Goal: Task Accomplishment & Management: Use online tool/utility

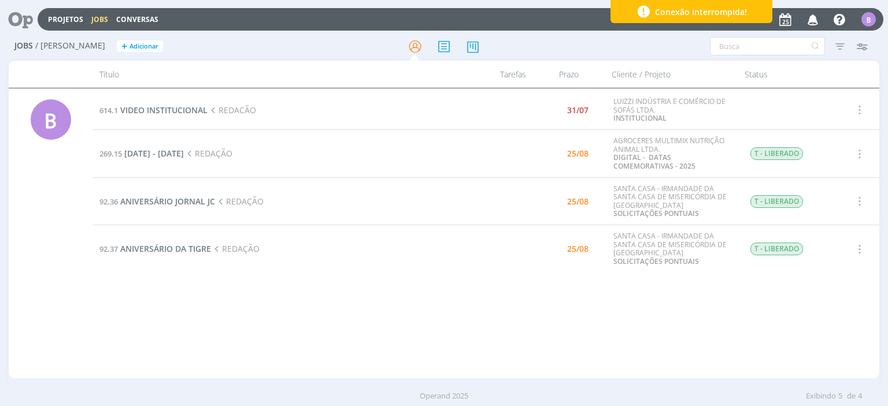
click at [684, 8] on span "Conexão interrompida!" at bounding box center [701, 12] width 92 height 12
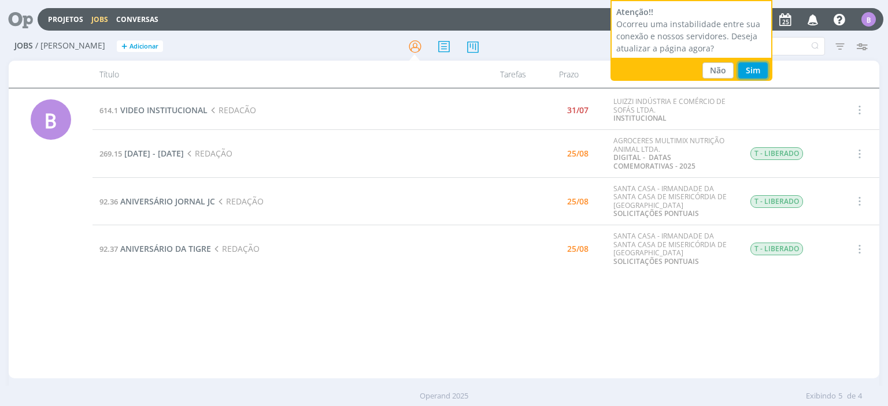
click at [744, 75] on button "Sim" at bounding box center [752, 70] width 29 height 16
click at [753, 75] on button "Sim" at bounding box center [752, 70] width 29 height 16
click at [754, 72] on button "Sim" at bounding box center [752, 70] width 29 height 16
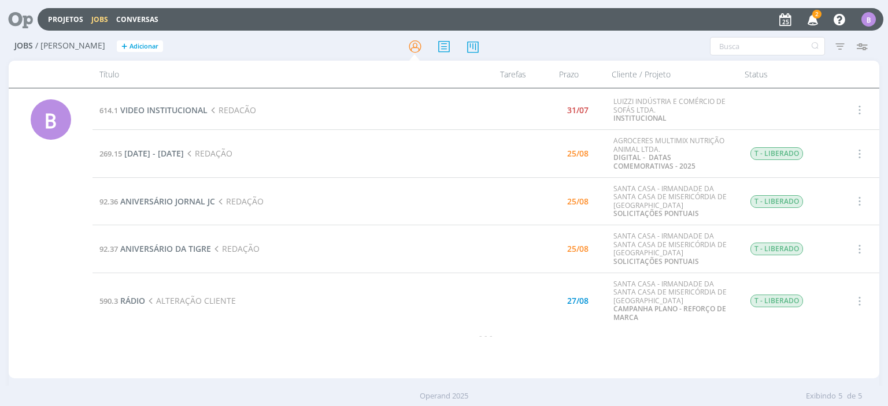
click at [815, 9] on div "Projetos Jobs Conversas 2 Notificações Central de Ajuda Área de Membros Implant…" at bounding box center [461, 19] width 846 height 23
click at [815, 15] on span "2" at bounding box center [816, 14] width 9 height 9
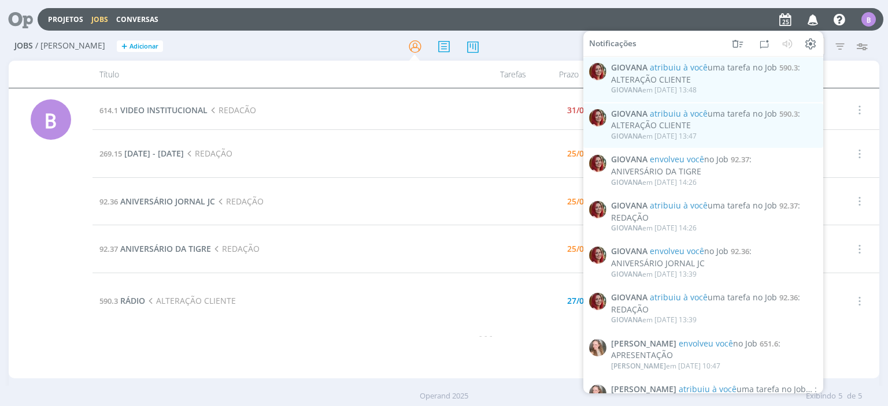
click at [815, 15] on icon "button" at bounding box center [813, 19] width 20 height 20
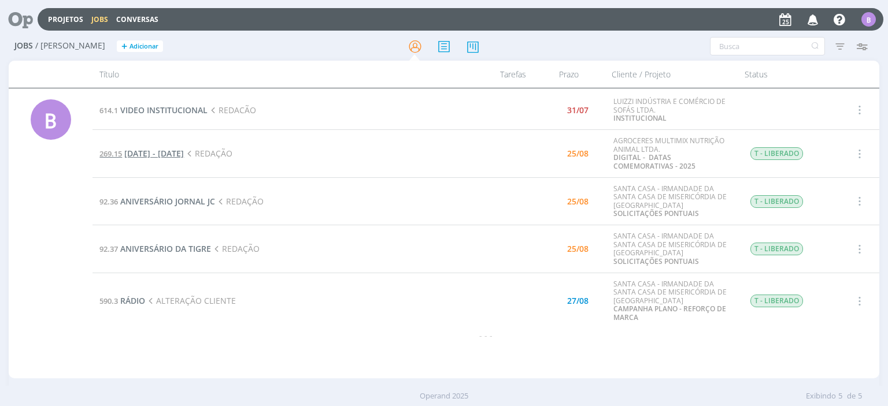
click at [184, 153] on span "[DATE] - [DATE]" at bounding box center [154, 153] width 60 height 11
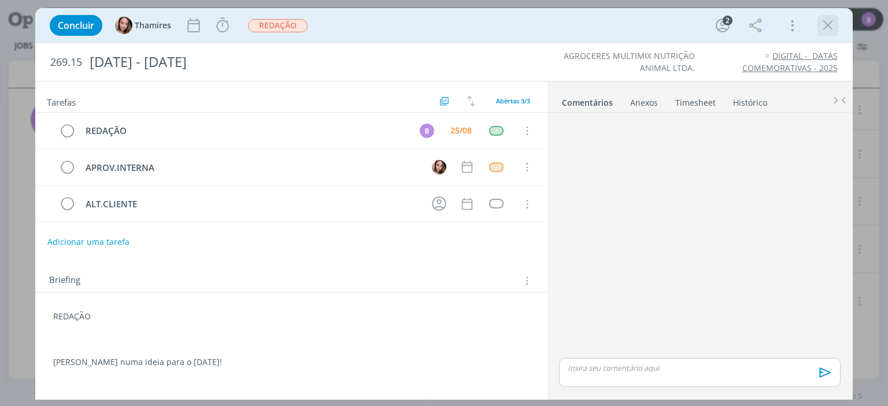
click at [830, 27] on icon "dialog" at bounding box center [827, 25] width 17 height 17
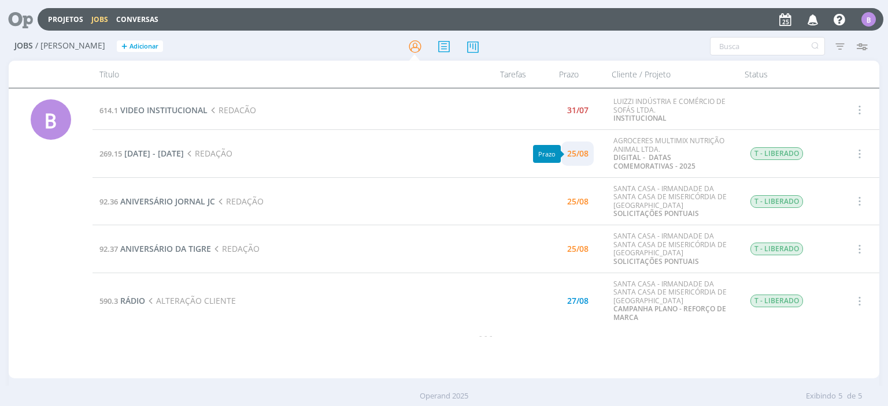
click at [572, 152] on div "25/08" at bounding box center [577, 154] width 21 height 8
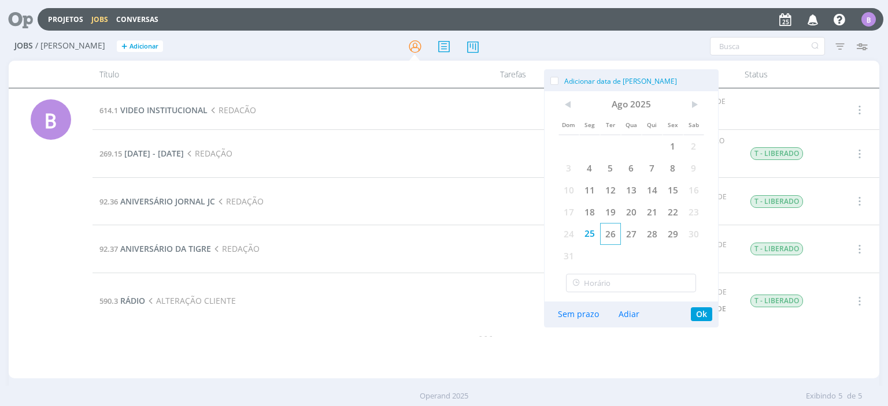
click at [612, 227] on span "26" at bounding box center [610, 234] width 21 height 22
click at [691, 313] on button "Ok" at bounding box center [701, 315] width 21 height 14
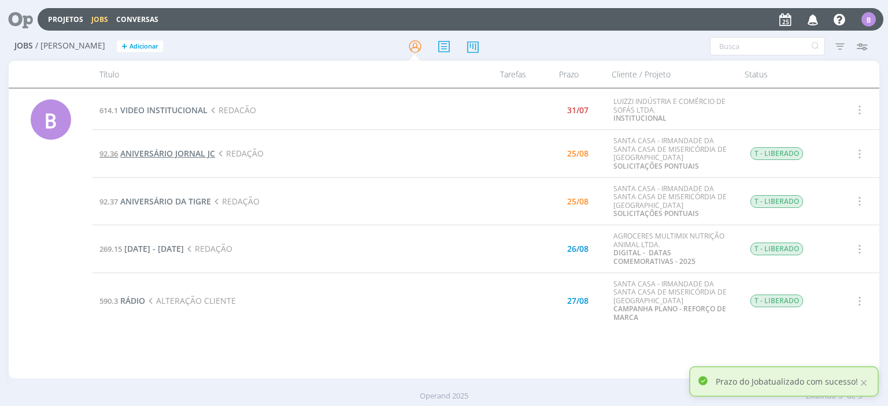
click at [205, 154] on span "ANIVERSÁRIO JORNAL JC" at bounding box center [167, 153] width 95 height 11
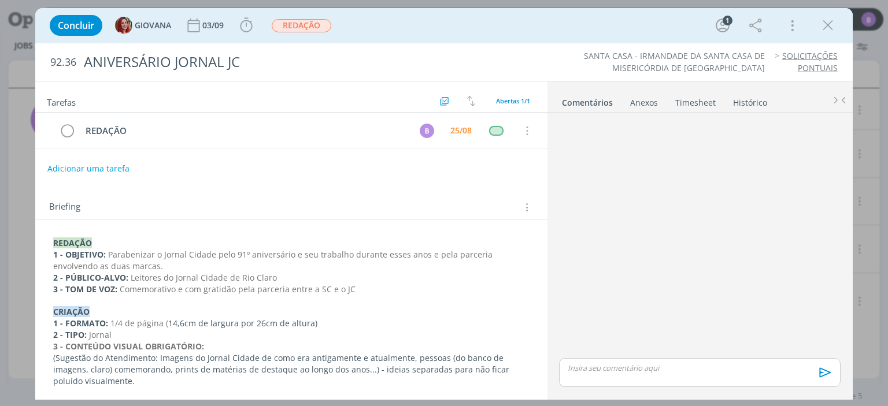
click at [587, 138] on div "dialog" at bounding box center [699, 236] width 290 height 239
click at [830, 20] on icon "dialog" at bounding box center [827, 25] width 17 height 17
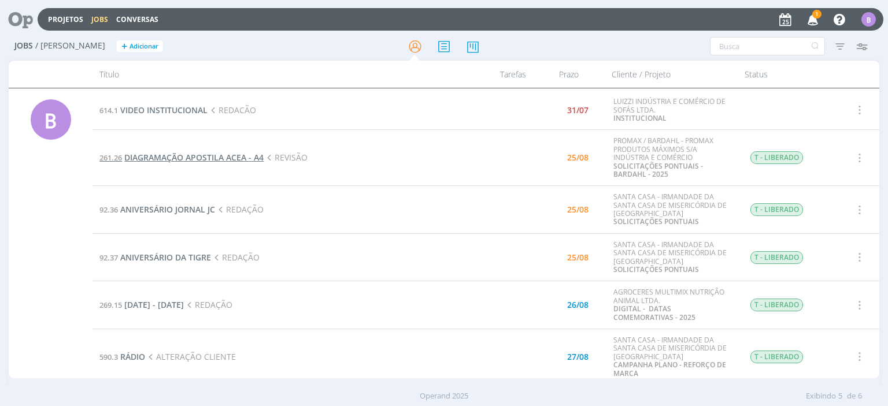
click at [241, 158] on span "DIAGRAMAÇÃO APOSTILA ACEA - A4" at bounding box center [193, 157] width 139 height 11
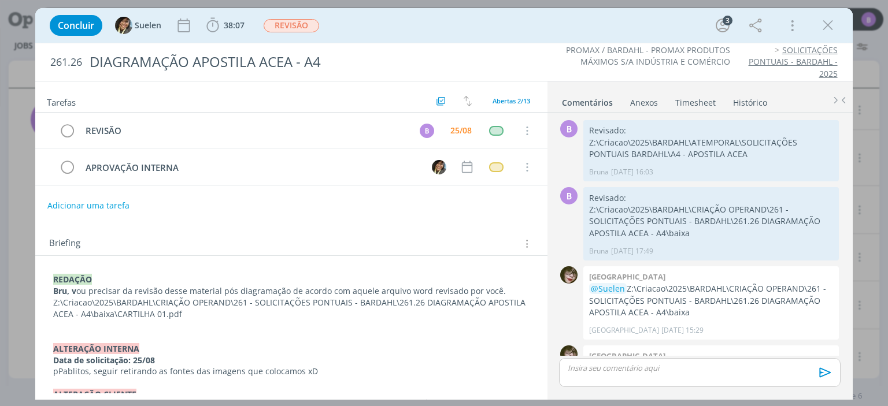
scroll to position [437, 0]
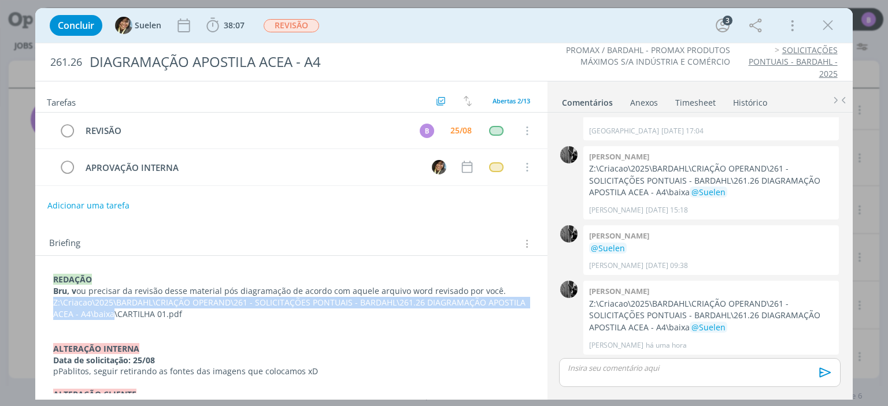
drag, startPoint x: 53, startPoint y: 300, endPoint x: 114, endPoint y: 314, distance: 62.3
click at [114, 314] on p "Z:\Criacao\2025\BARDAHL\CRIAÇÃO OPERAND\261 - SOLICITAÇÕES PONTUAIS - BARDAHL\2…" at bounding box center [291, 308] width 476 height 23
copy p "Z:\Criacao\2025\BARDAHL\CRIAÇÃO OPERAND\261 - SOLICITAÇÕES PONTUAIS - BARDAHL\2…"
click at [209, 188] on div "REVISÃO B 25/08 Cancelar APROVAÇÃO INTERNA Cancelar" at bounding box center [291, 154] width 512 height 83
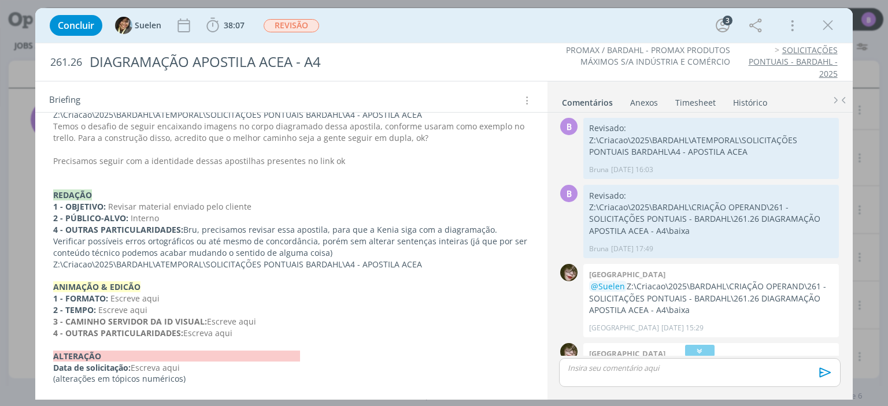
scroll to position [0, 0]
click at [823, 32] on icon "dialog" at bounding box center [827, 25] width 17 height 17
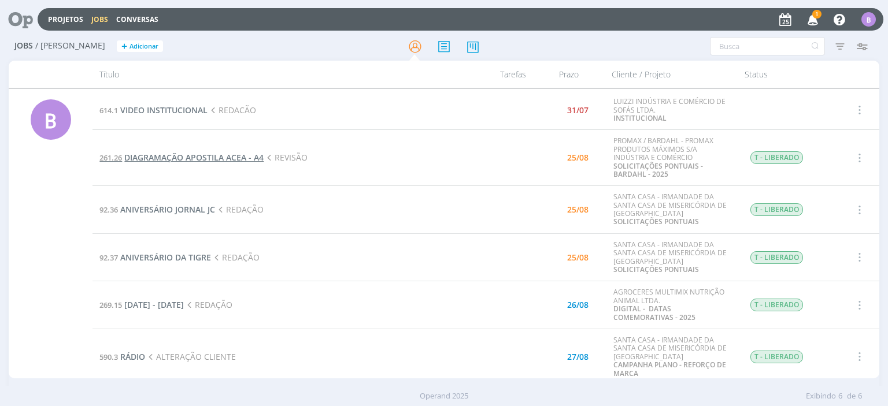
click at [226, 159] on span "DIAGRAMAÇÃO APOSTILA ACEA - A4" at bounding box center [193, 157] width 139 height 11
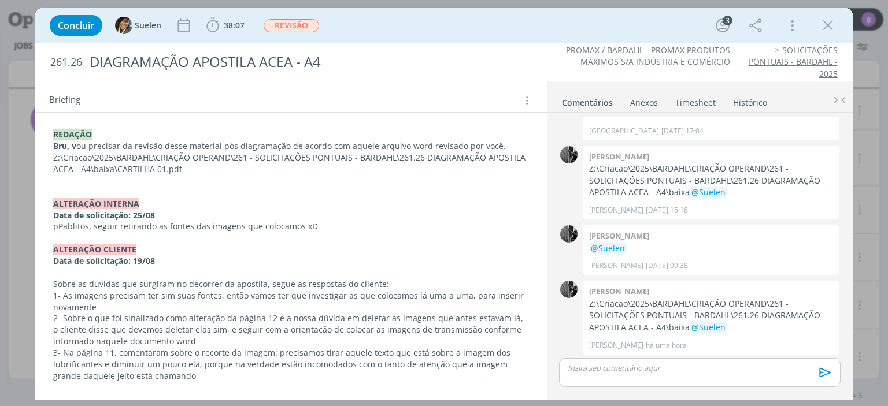
scroll to position [142, 0]
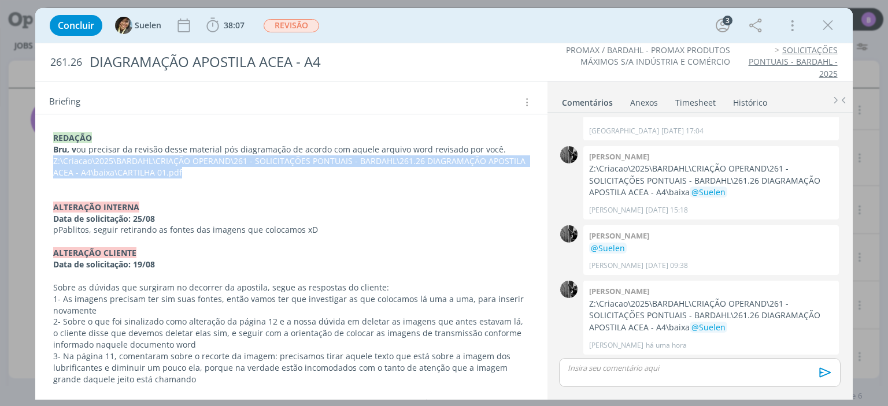
drag, startPoint x: 47, startPoint y: 159, endPoint x: 180, endPoint y: 168, distance: 133.2
copy p "Z:\Criacao\2025\BARDAHL\CRIAÇÃO OPERAND\261 - SOLICITAÇÕES PONTUAIS - BARDAHL\2…"
click at [402, 190] on p "dialog" at bounding box center [291, 196] width 476 height 12
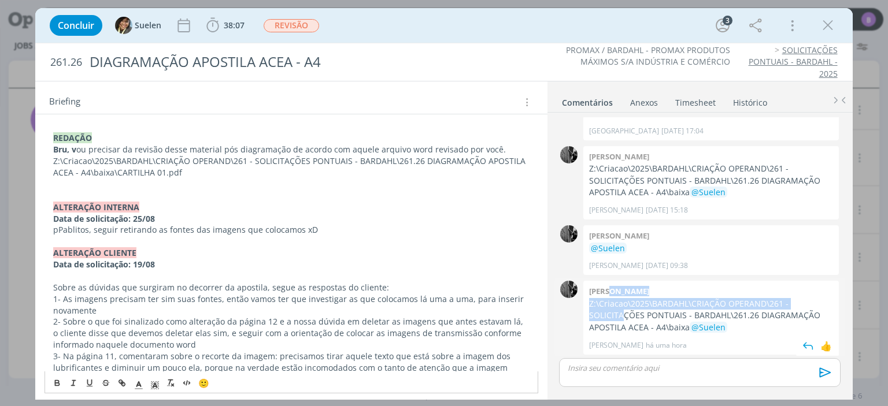
drag, startPoint x: 839, startPoint y: 288, endPoint x: 839, endPoint y: 304, distance: 15.6
click at [839, 304] on div "0 Pablo Z:\Criacao\2025\BARDAHL\CRIAÇÃO OPERAND\261 - SOLICITAÇÕES PONTUAIS - B…" at bounding box center [699, 317] width 290 height 79
click at [723, 356] on div "🙂 Ctrl + ENTER para enviar" at bounding box center [699, 377] width 290 height 42
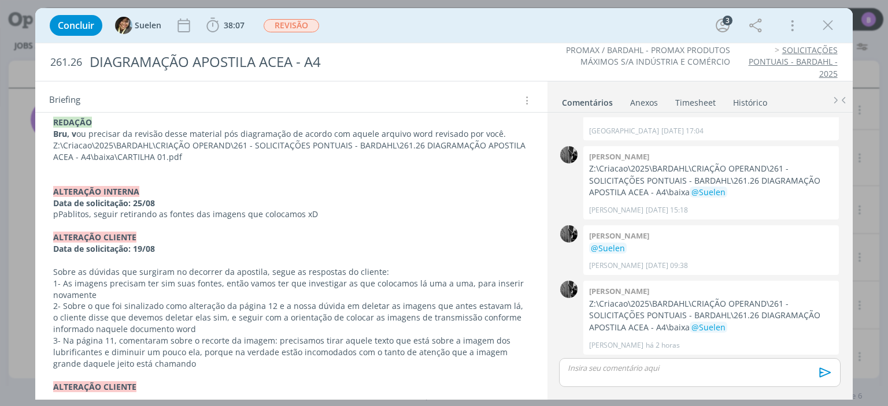
scroll to position [0, 0]
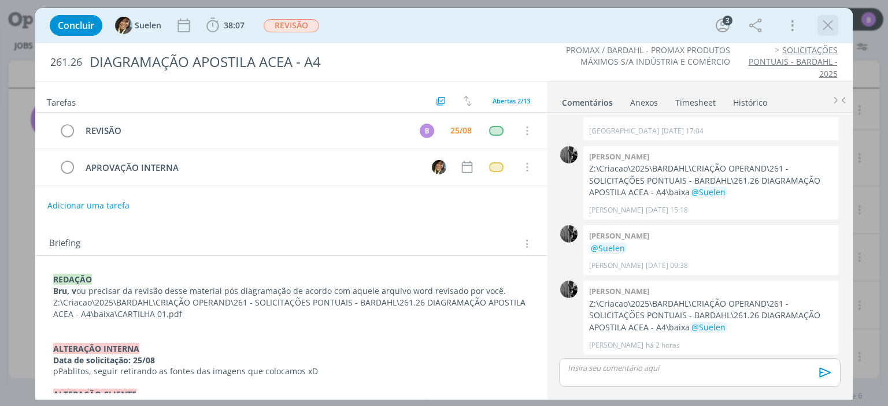
click at [826, 27] on icon "dialog" at bounding box center [827, 25] width 17 height 17
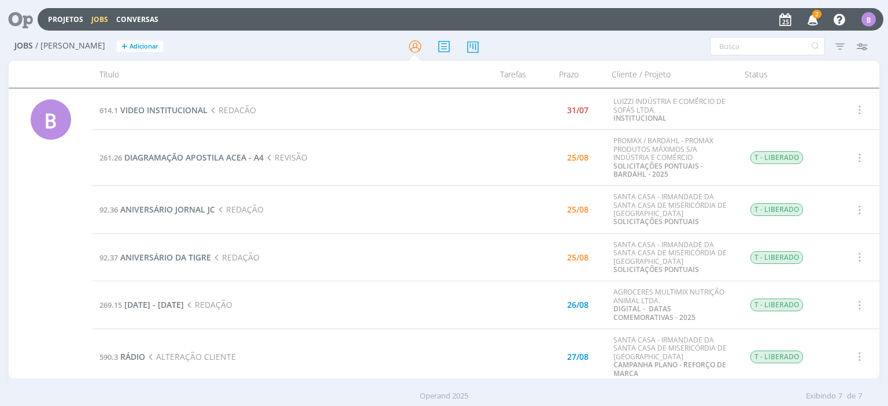
click at [820, 20] on icon "button" at bounding box center [813, 19] width 20 height 20
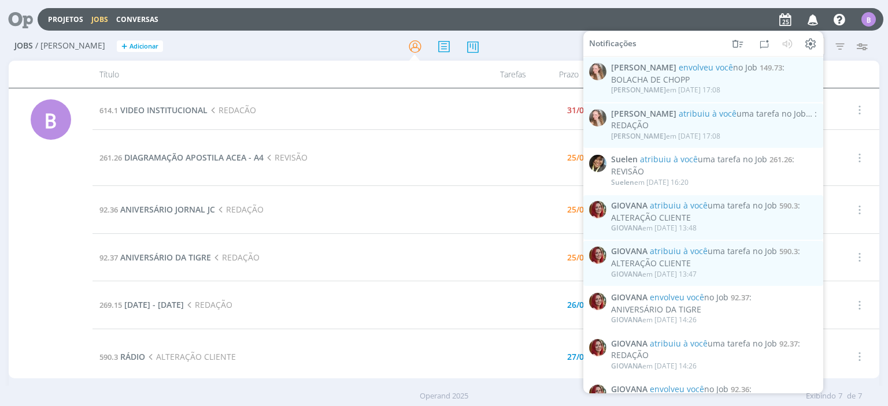
click at [820, 20] on icon "button" at bounding box center [813, 19] width 20 height 20
